Goal: Navigation & Orientation: Find specific page/section

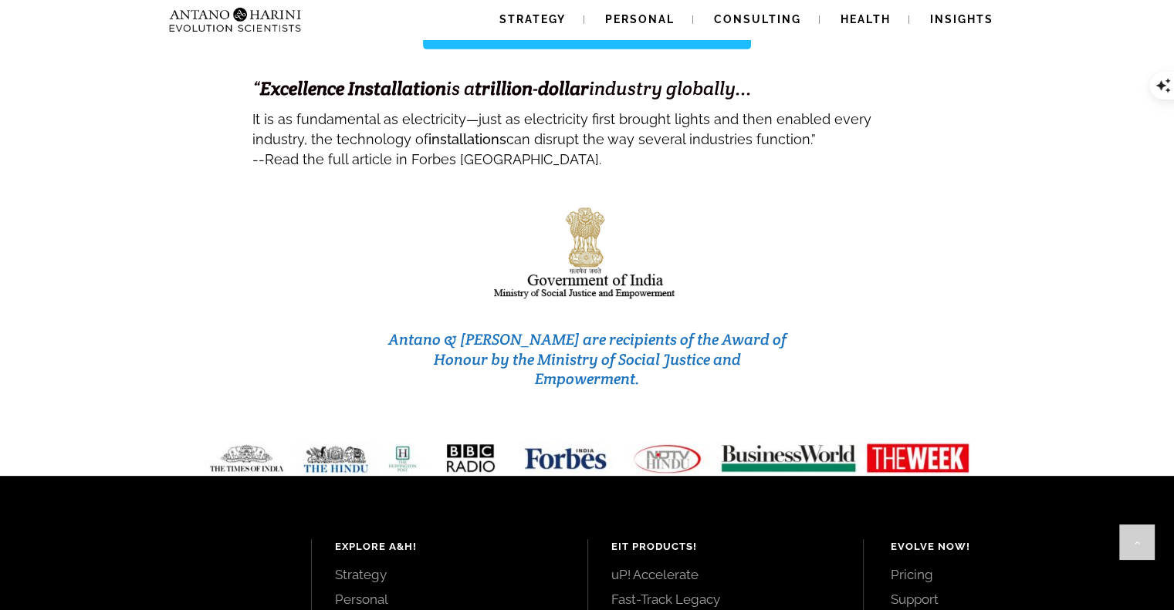
scroll to position [6570, 0]
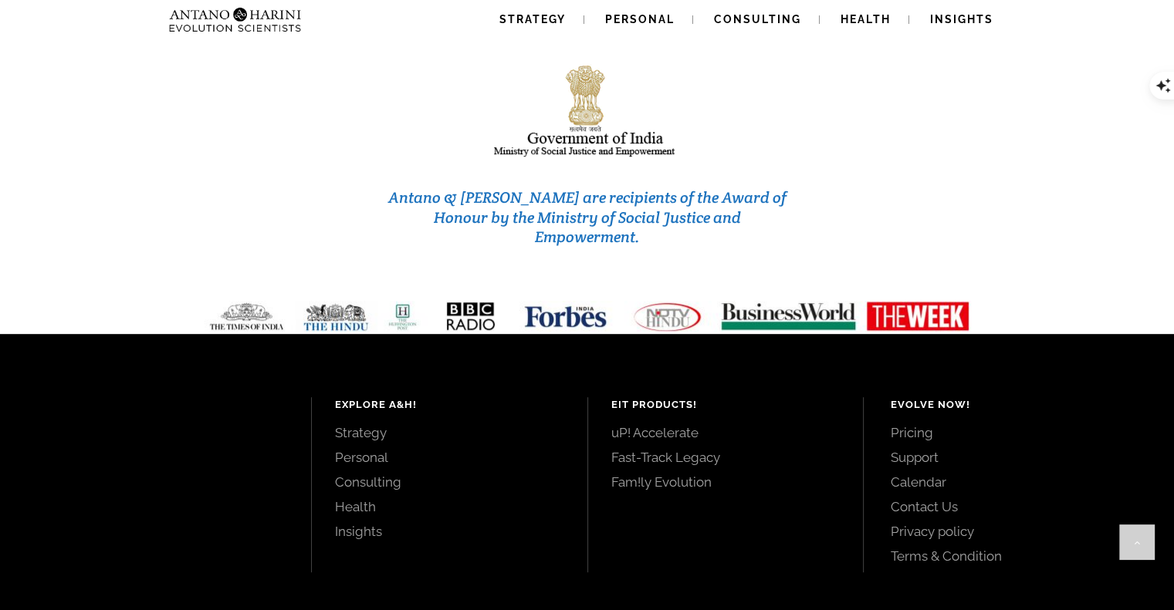
click at [924, 498] on link "Contact Us" at bounding box center [1014, 506] width 248 height 17
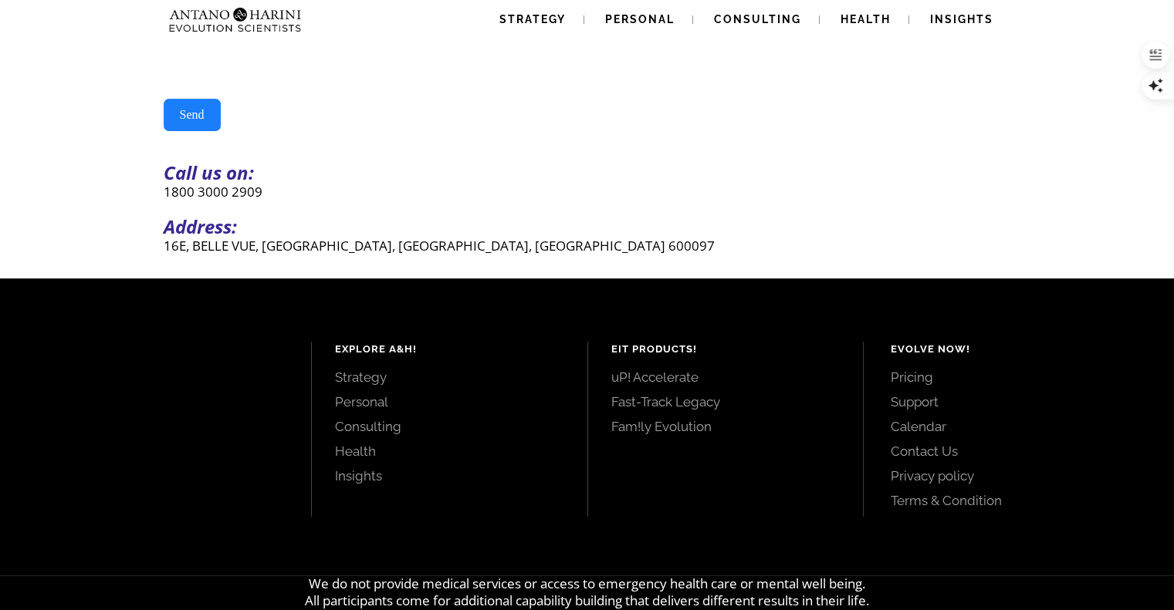
scroll to position [481, 0]
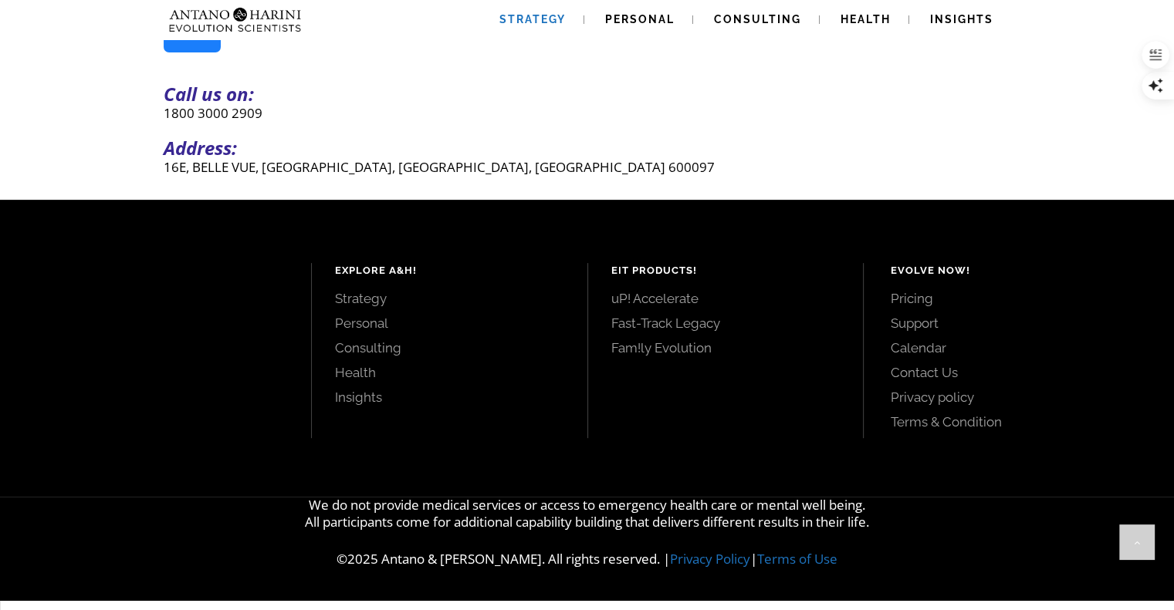
click at [517, 30] on link "Strategy" at bounding box center [532, 19] width 103 height 39
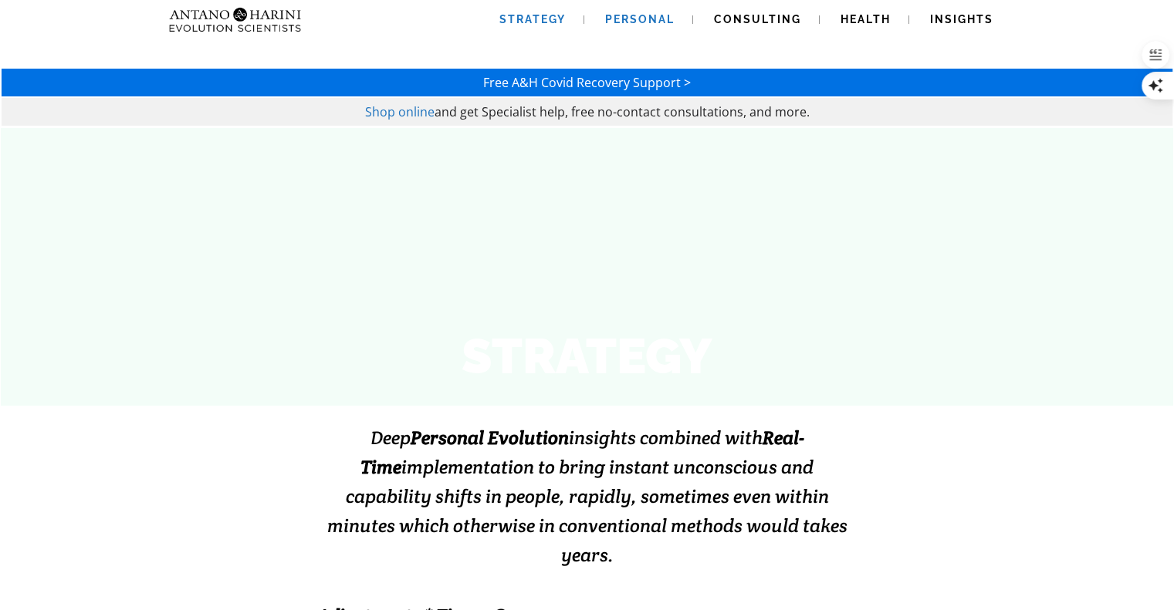
click at [648, 16] on span "Personal" at bounding box center [639, 19] width 69 height 12
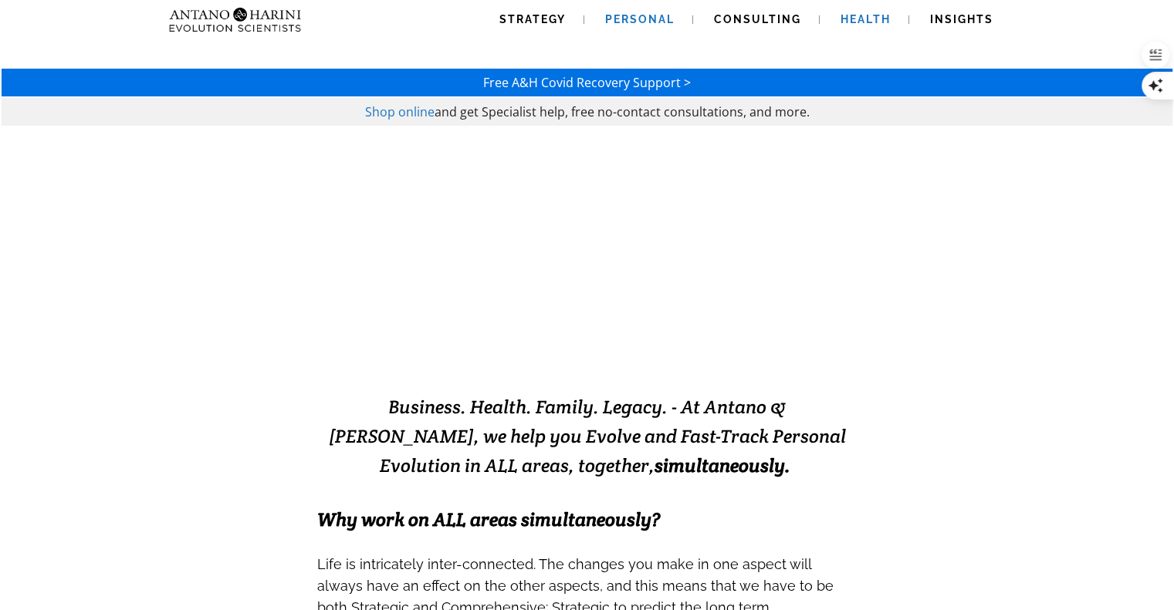
click at [873, 28] on link "Health" at bounding box center [865, 19] width 87 height 39
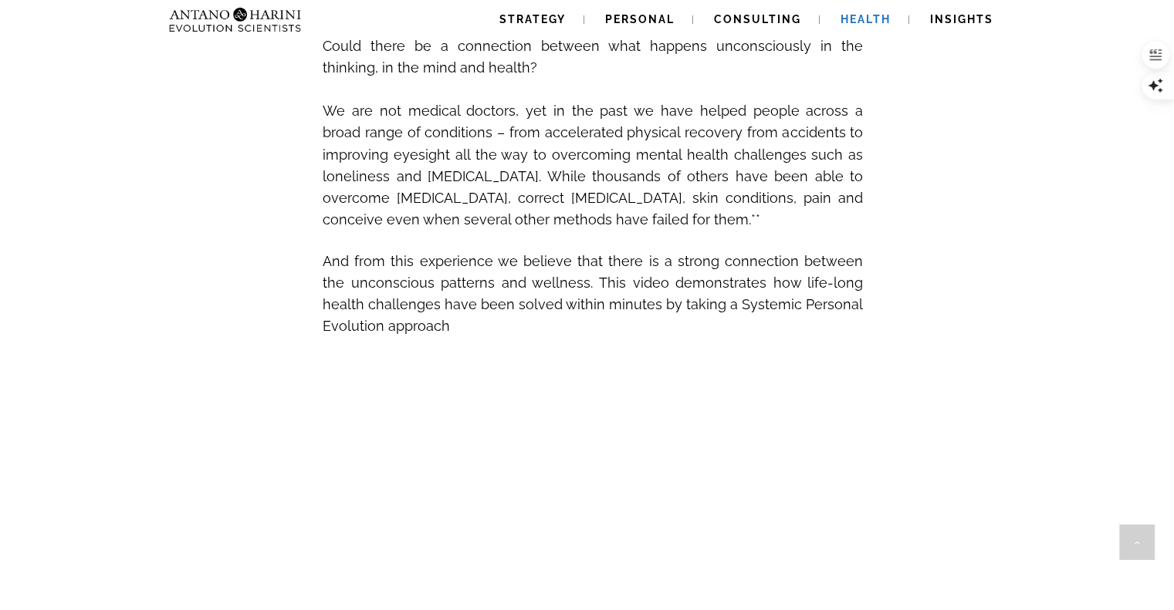
scroll to position [648, 0]
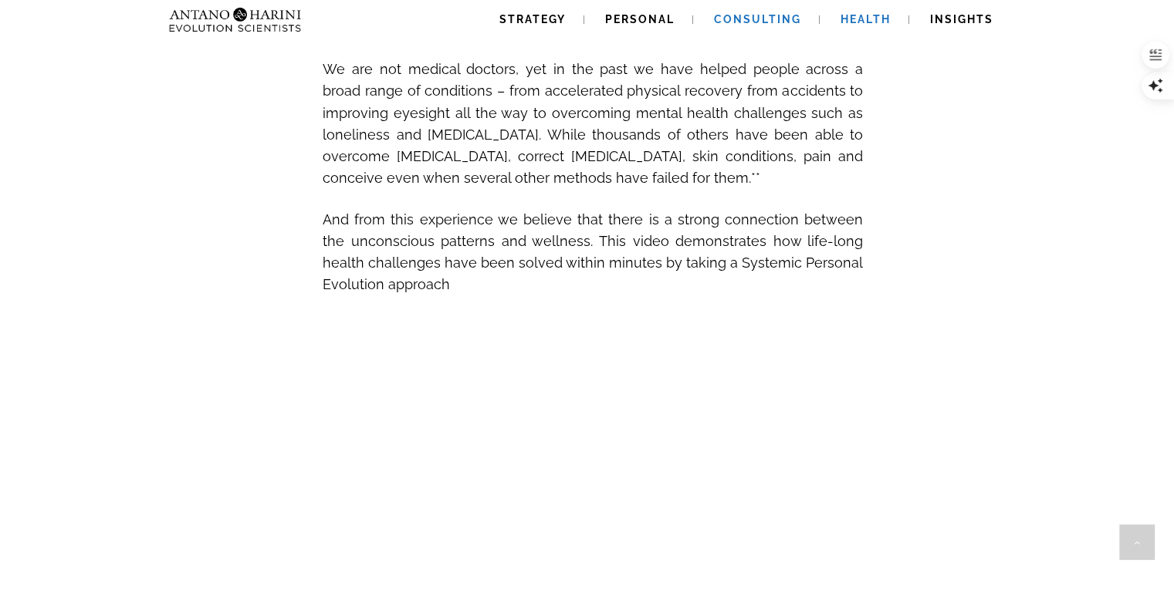
click at [727, 22] on span "Consulting" at bounding box center [757, 19] width 87 height 12
